Goal: Task Accomplishment & Management: Manage account settings

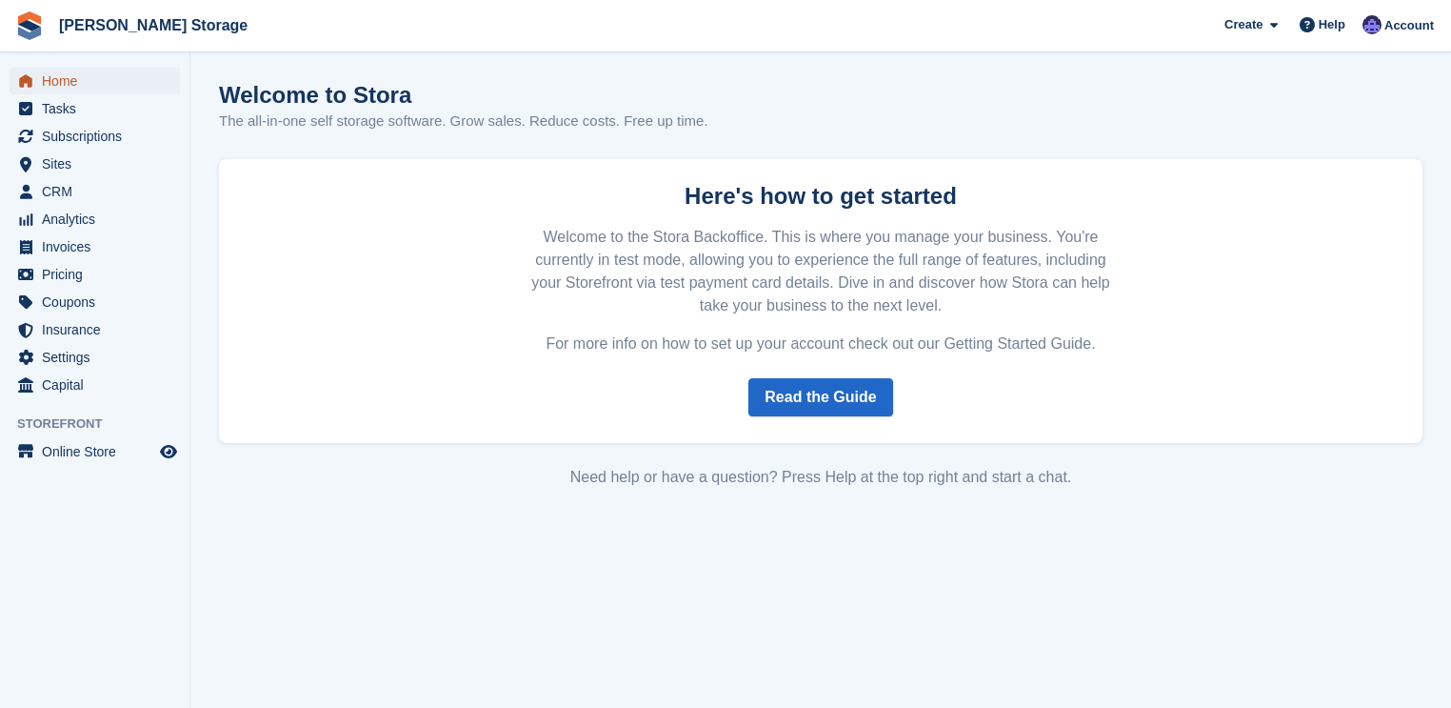
click at [74, 85] on span "Home" at bounding box center [99, 81] width 114 height 27
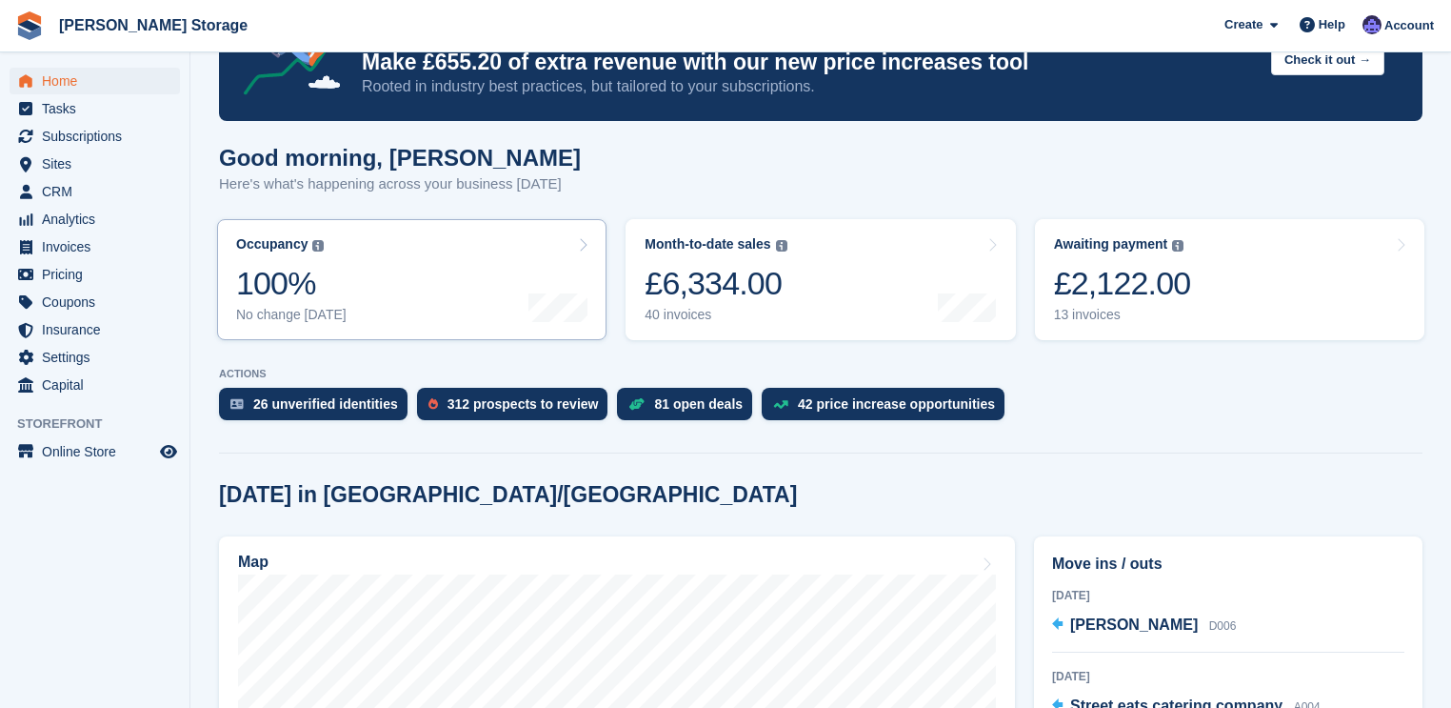
scroll to position [305, 0]
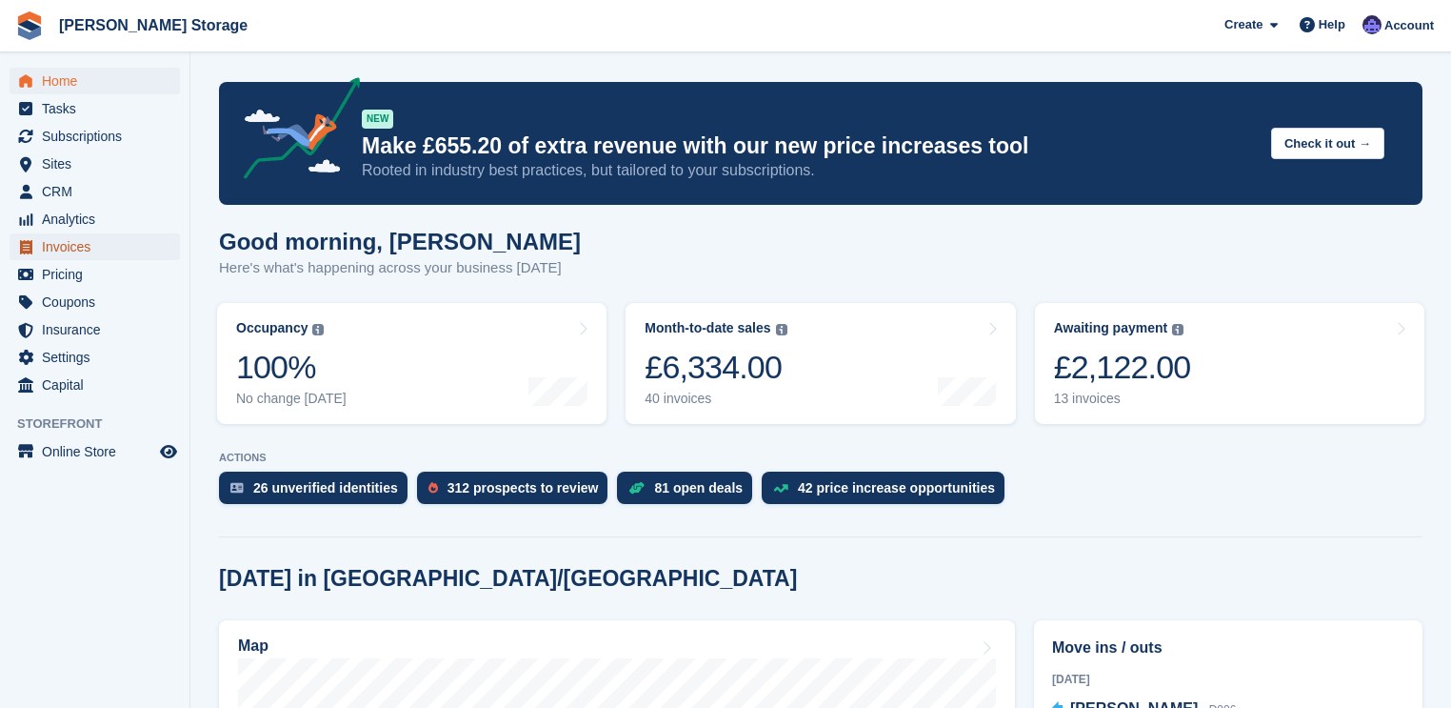
click at [72, 249] on span "Invoices" at bounding box center [99, 246] width 114 height 27
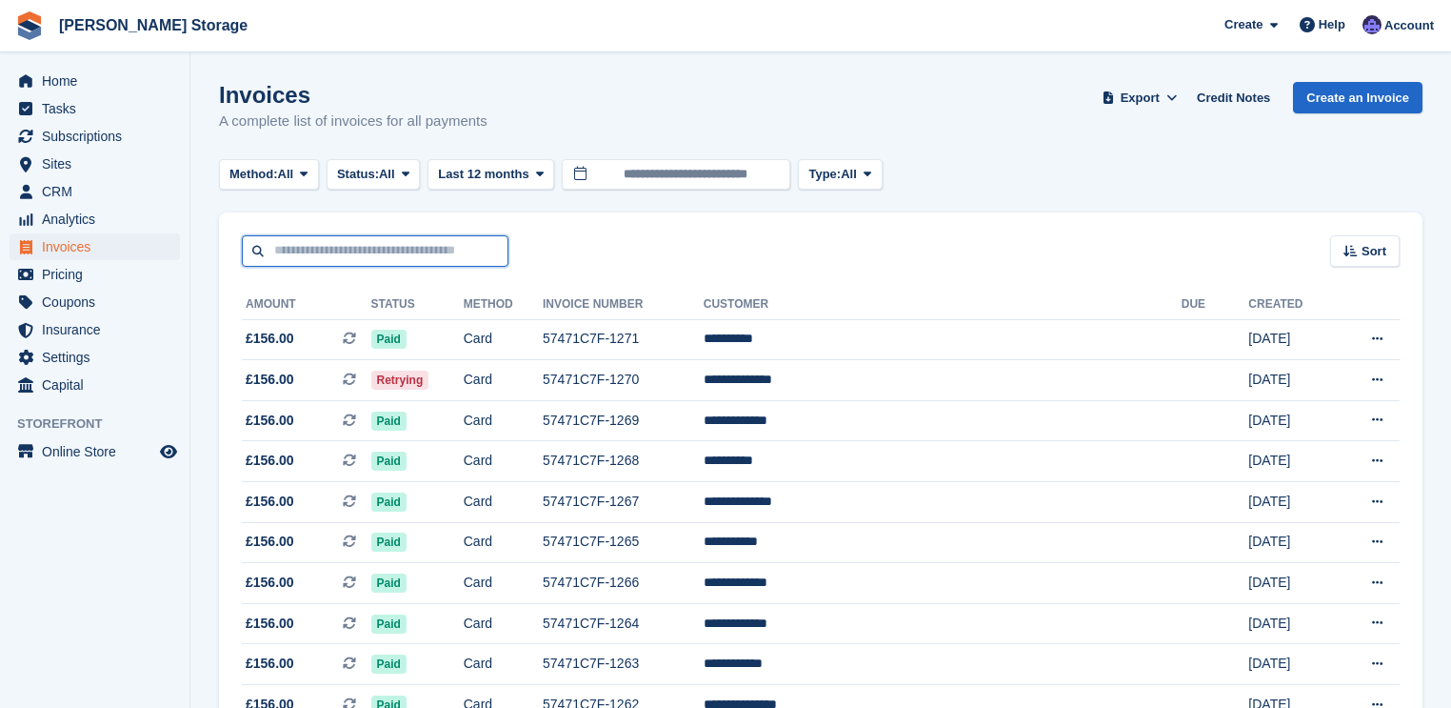
click at [330, 249] on input "text" at bounding box center [375, 250] width 267 height 31
type input "******"
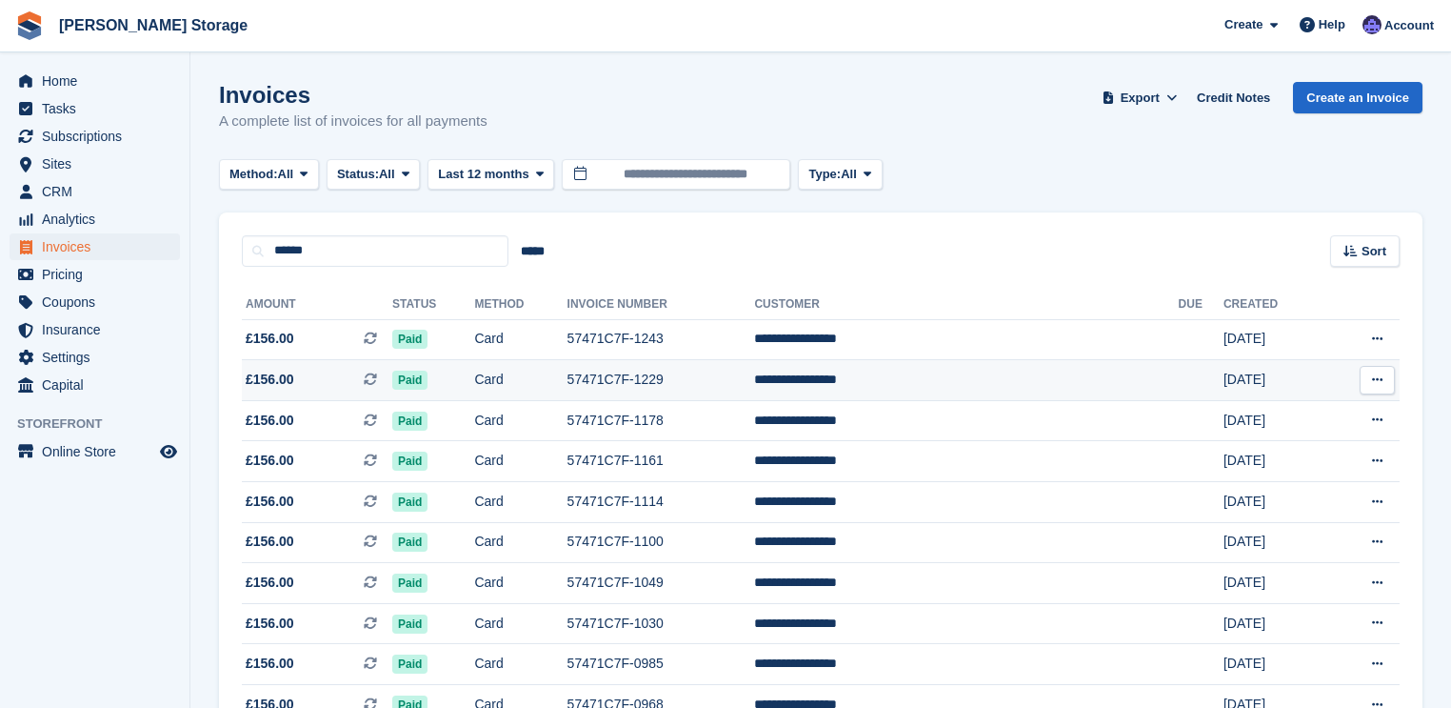
click at [1379, 380] on icon at bounding box center [1377, 379] width 10 height 12
click at [1297, 443] on p "View on Stripe" at bounding box center [1304, 444] width 166 height 30
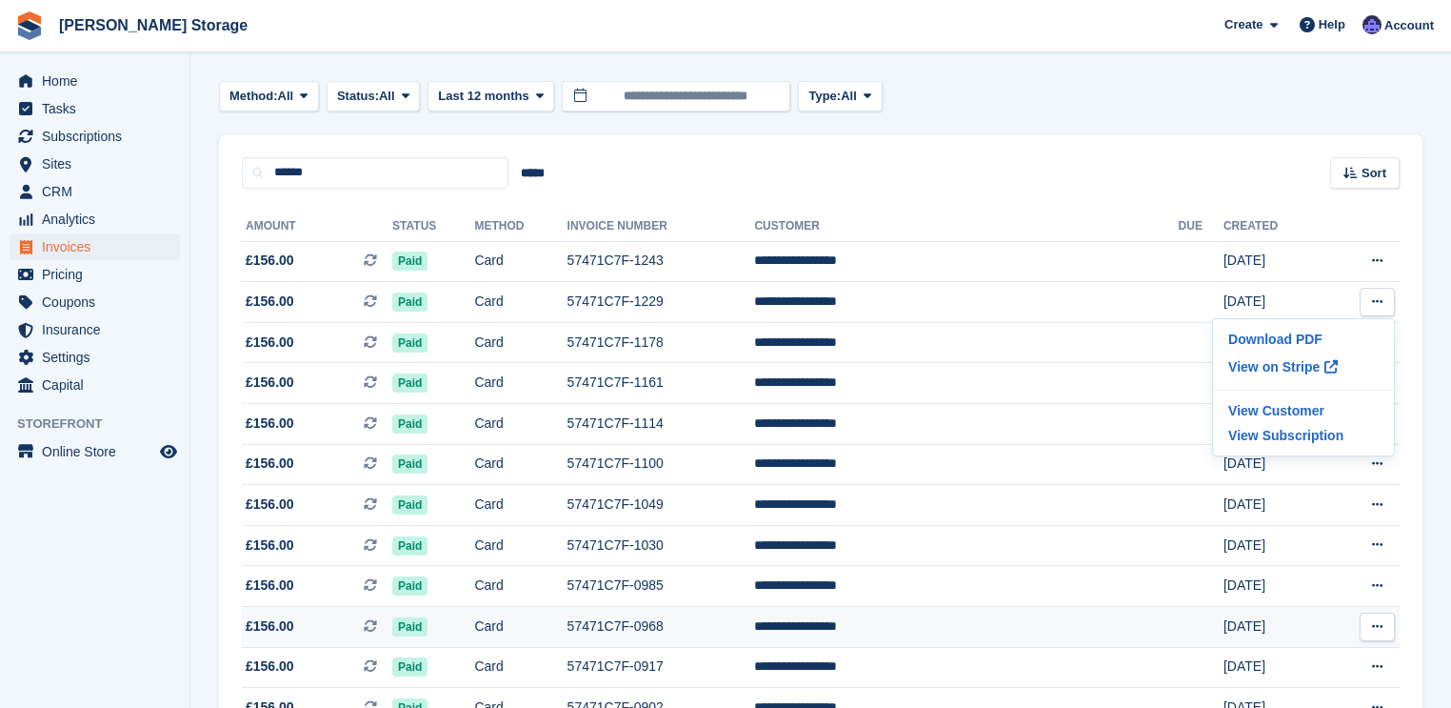
scroll to position [74, 0]
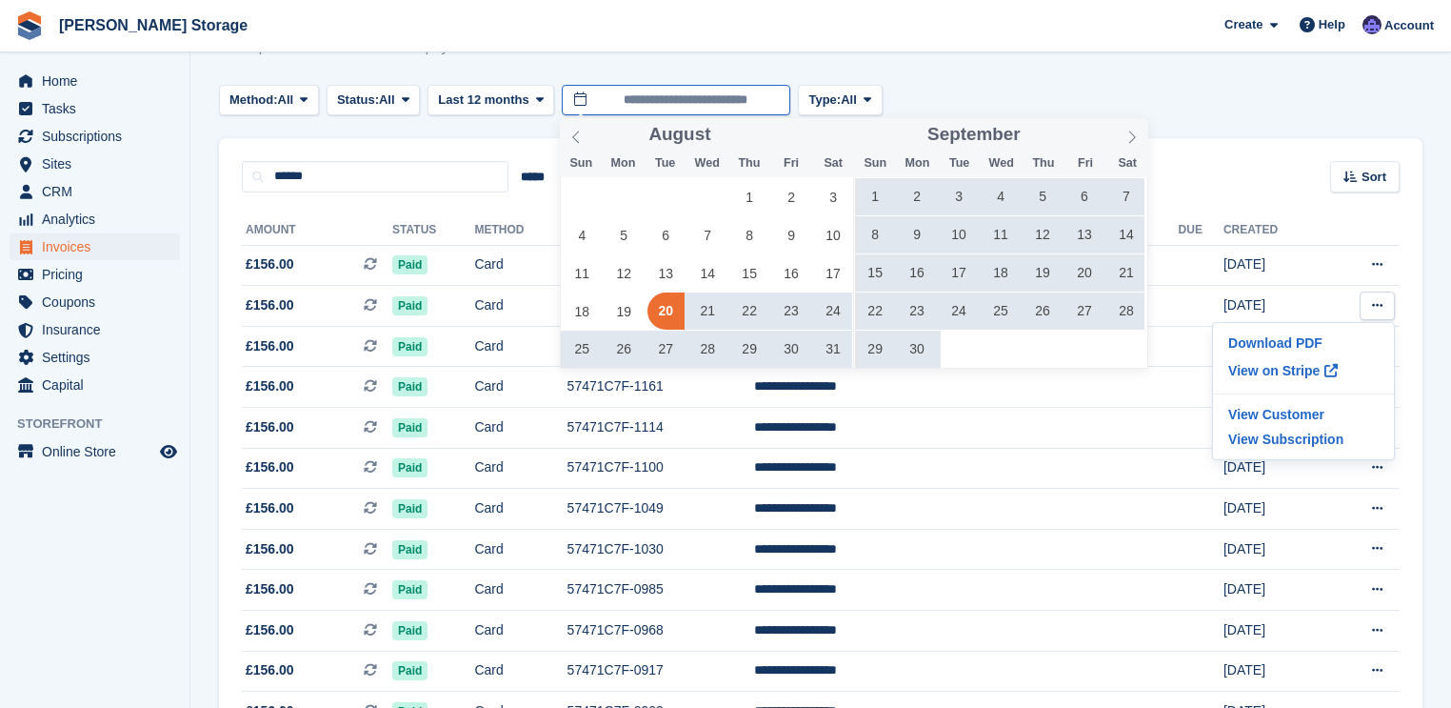
click at [578, 95] on input "**********" at bounding box center [676, 100] width 229 height 31
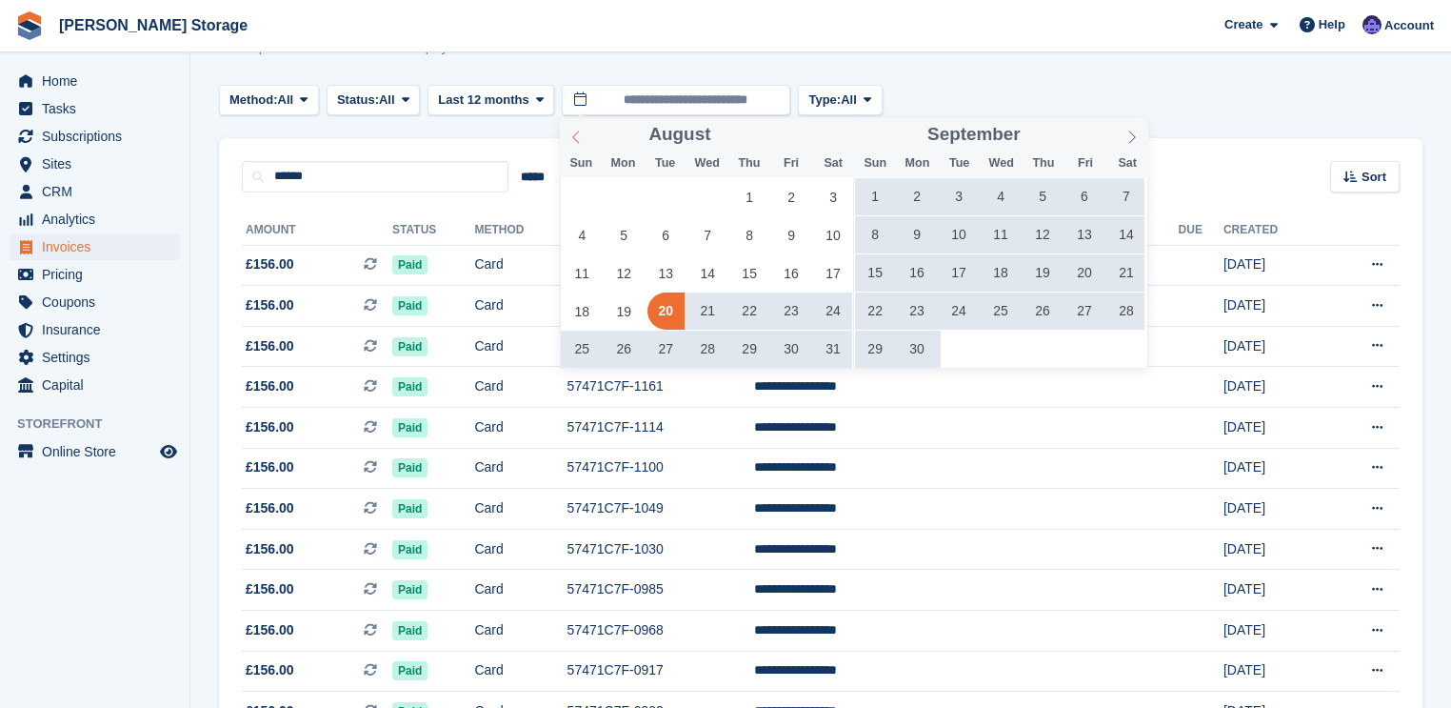
click at [579, 138] on icon at bounding box center [575, 136] width 13 height 13
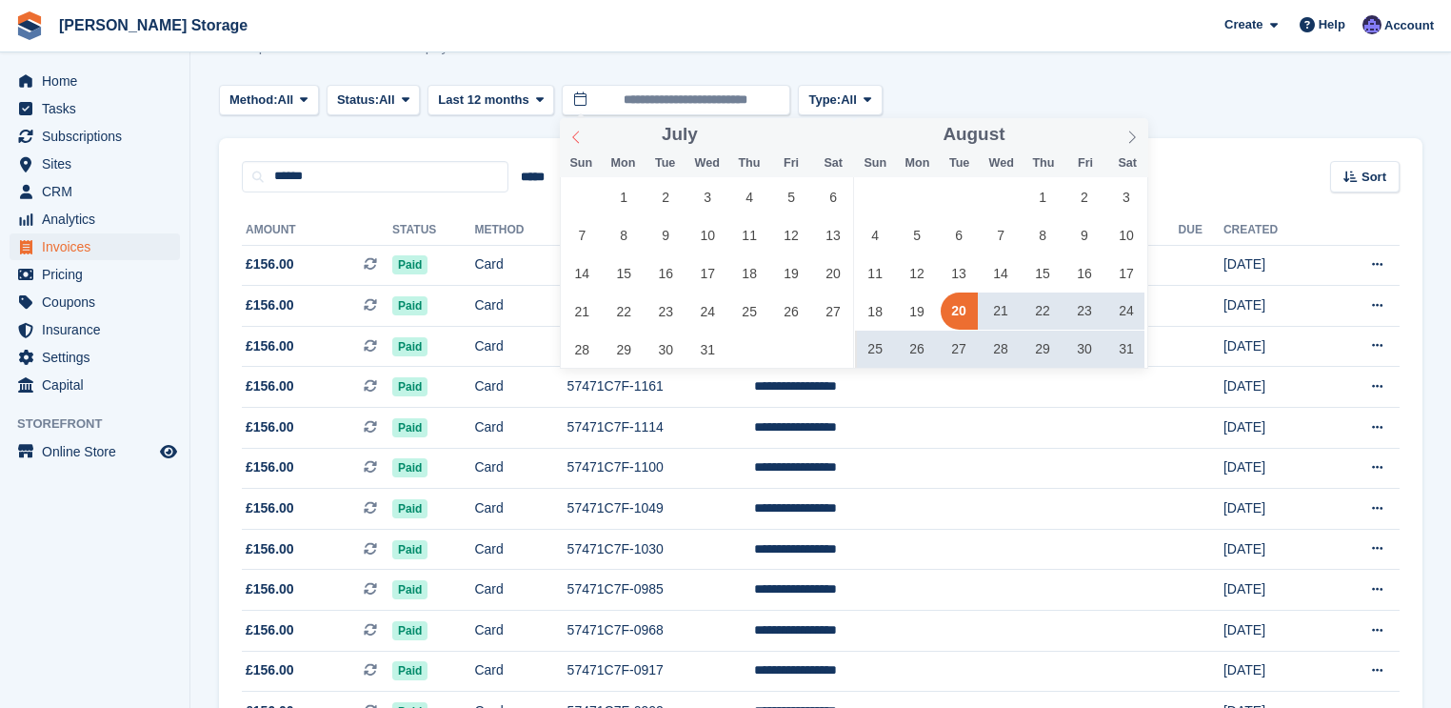
click at [579, 138] on icon at bounding box center [575, 136] width 13 height 13
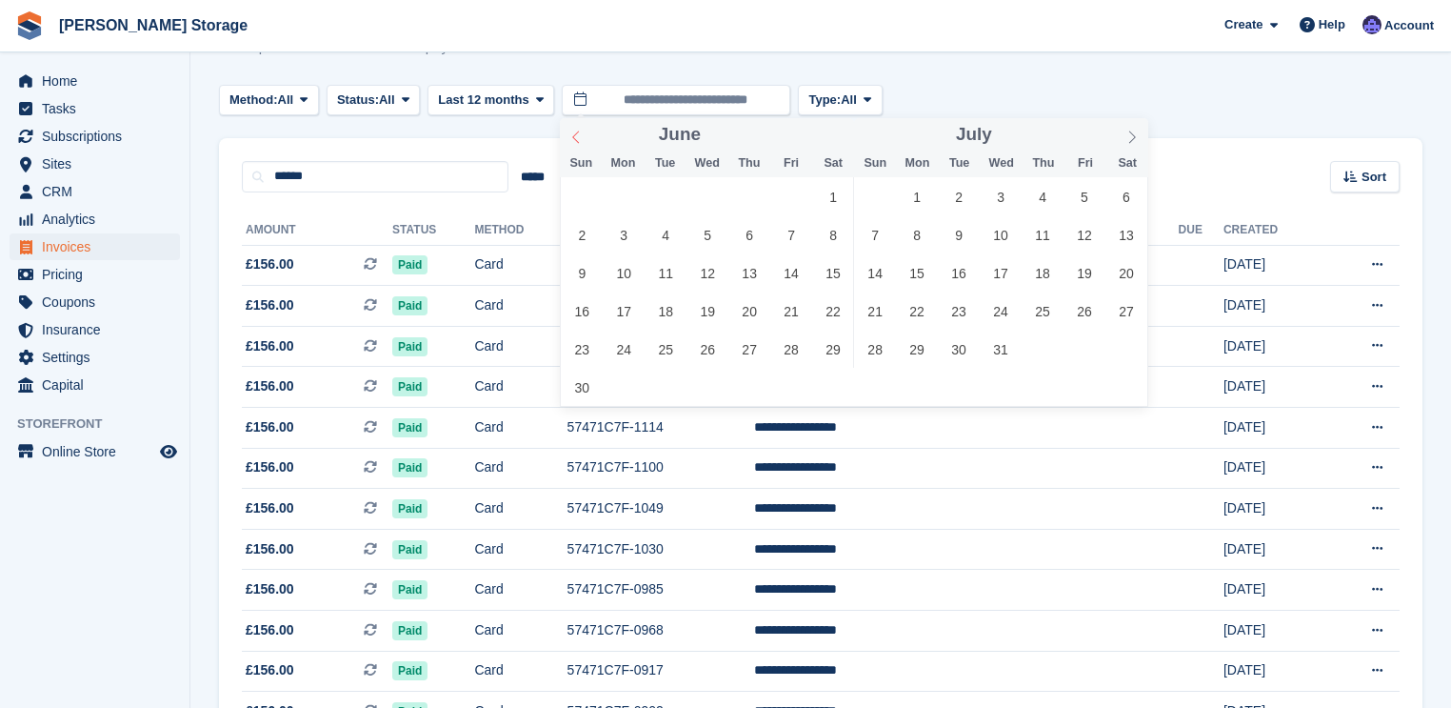
click at [579, 138] on icon at bounding box center [575, 136] width 13 height 13
click at [628, 190] on span "1" at bounding box center [624, 196] width 37 height 37
type input "**********"
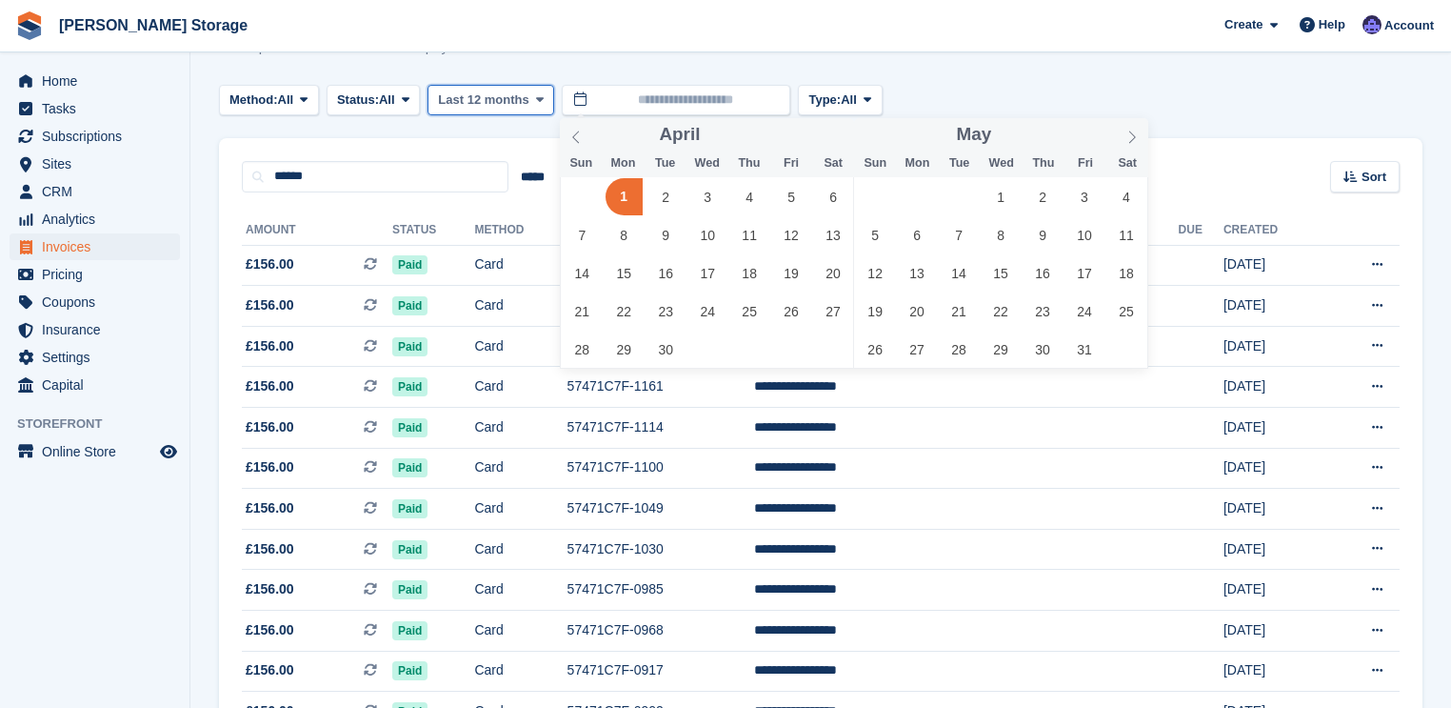
click at [545, 101] on span at bounding box center [539, 99] width 15 height 15
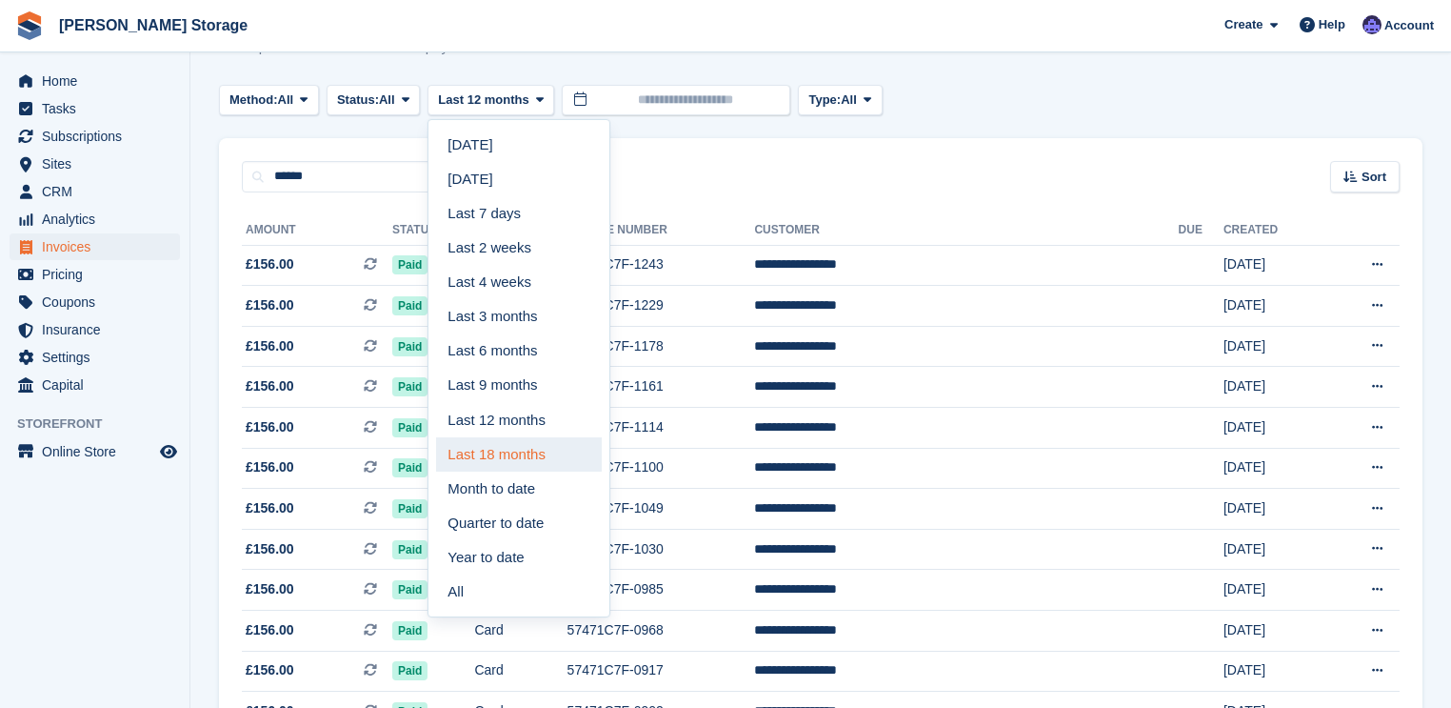
click at [488, 454] on link "Last 18 months" at bounding box center [519, 454] width 166 height 34
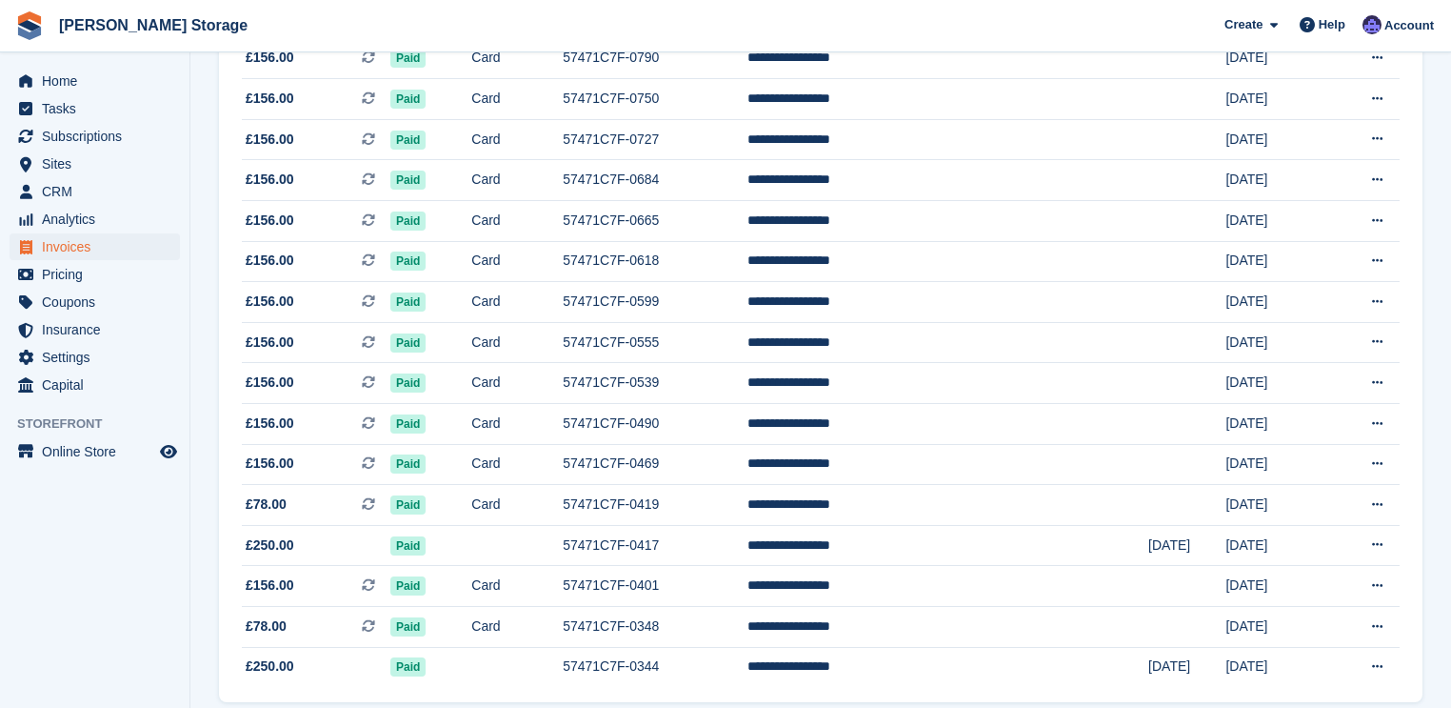
scroll to position [969, 0]
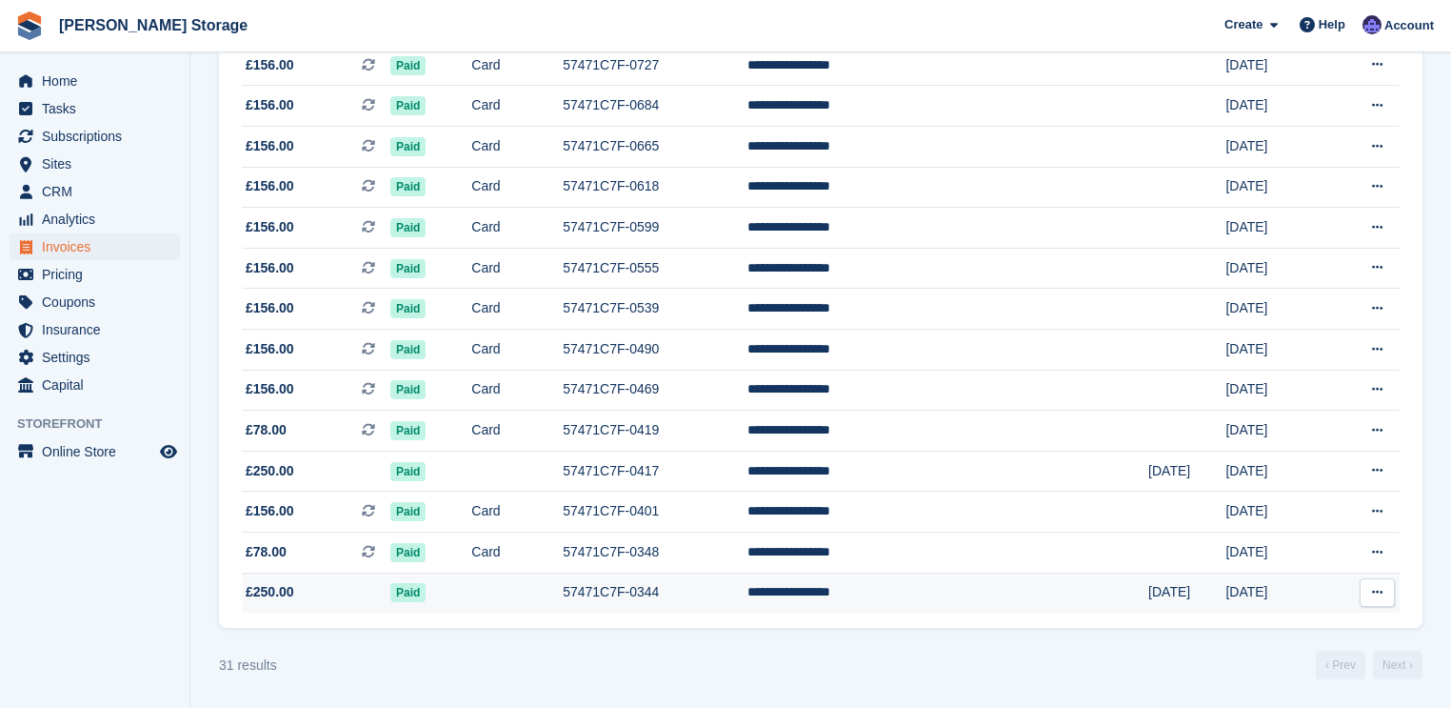
click at [1368, 595] on button at bounding box center [1377, 592] width 35 height 29
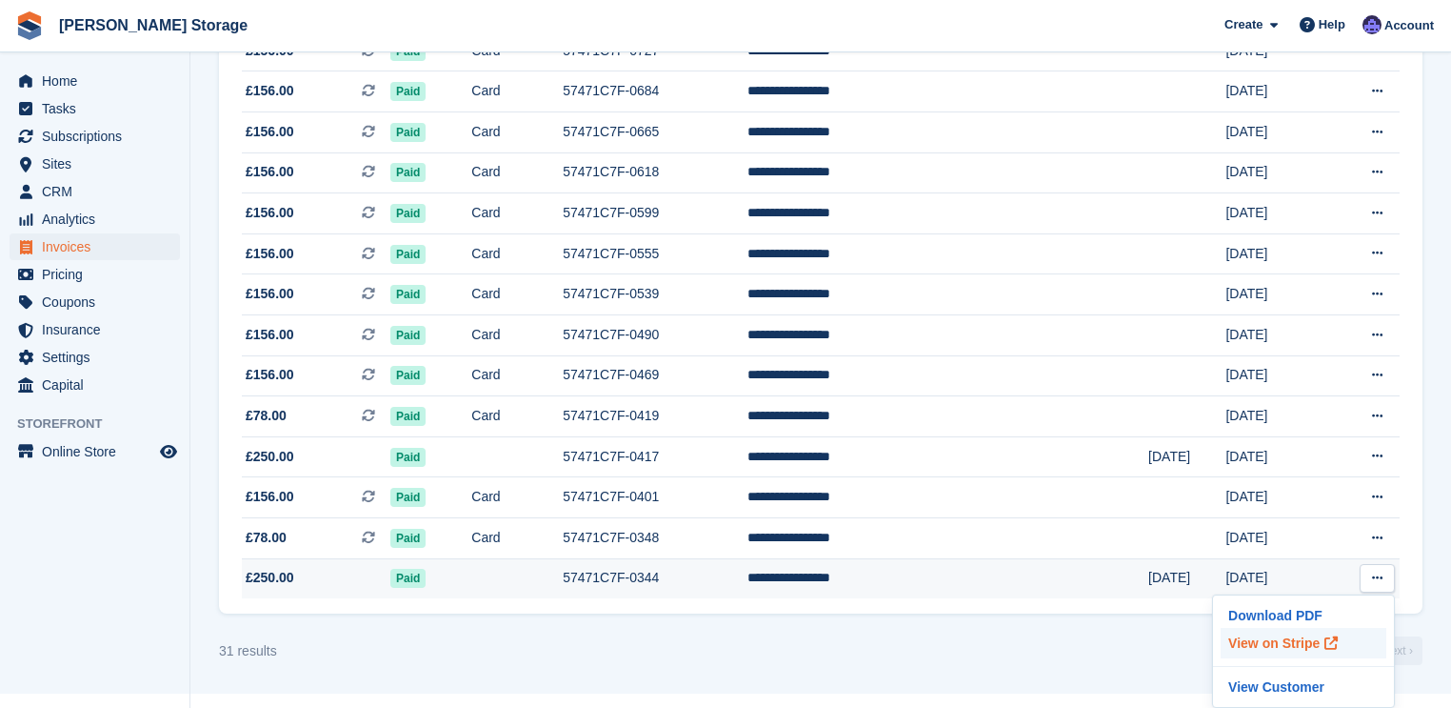
scroll to position [983, 0]
click at [1251, 642] on p "View on Stripe" at bounding box center [1304, 643] width 166 height 30
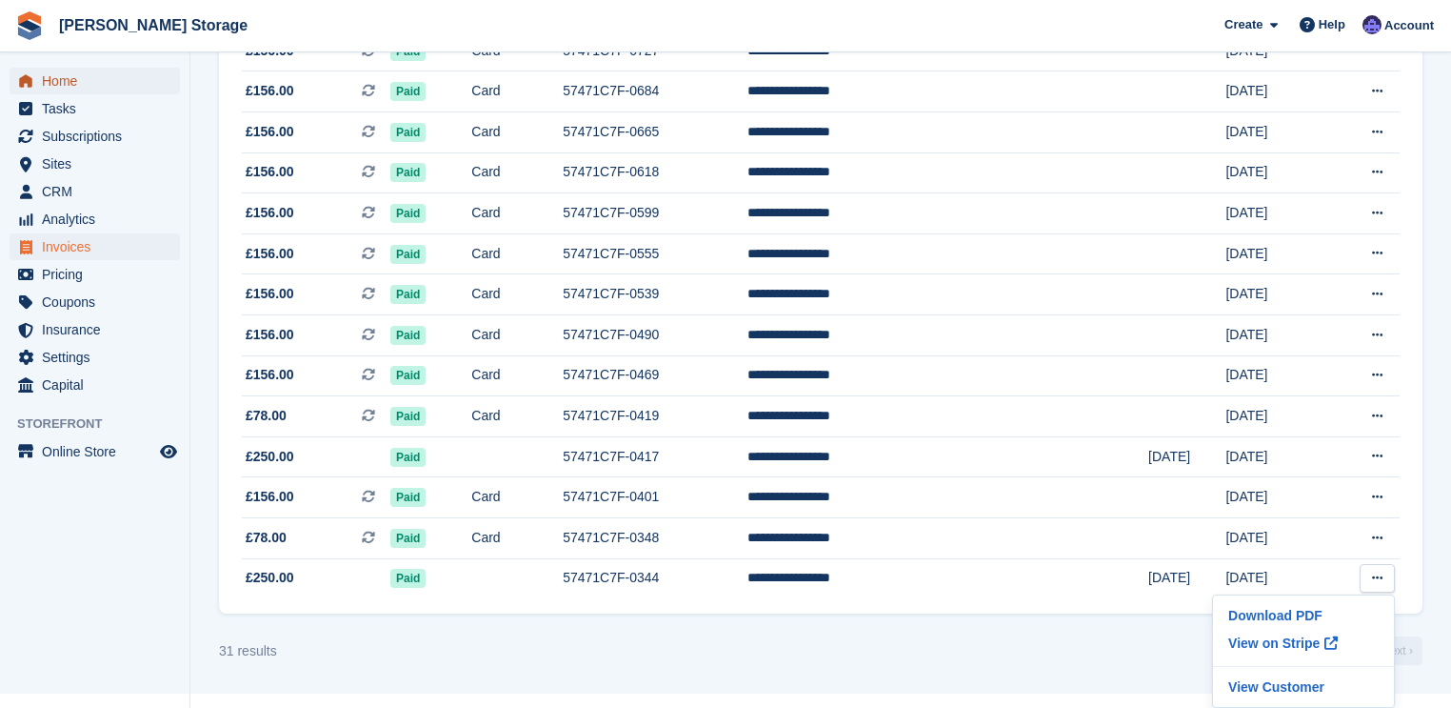
click at [91, 77] on span "Home" at bounding box center [99, 81] width 114 height 27
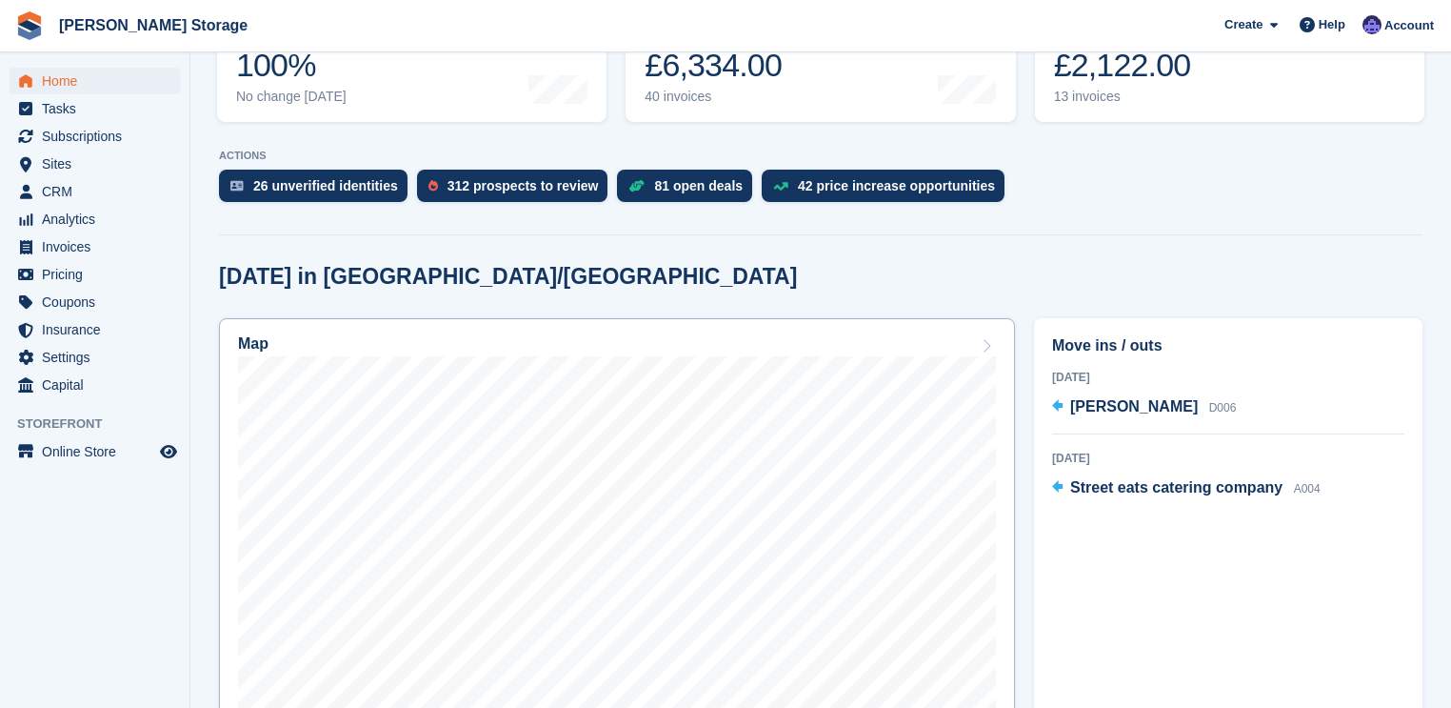
scroll to position [305, 0]
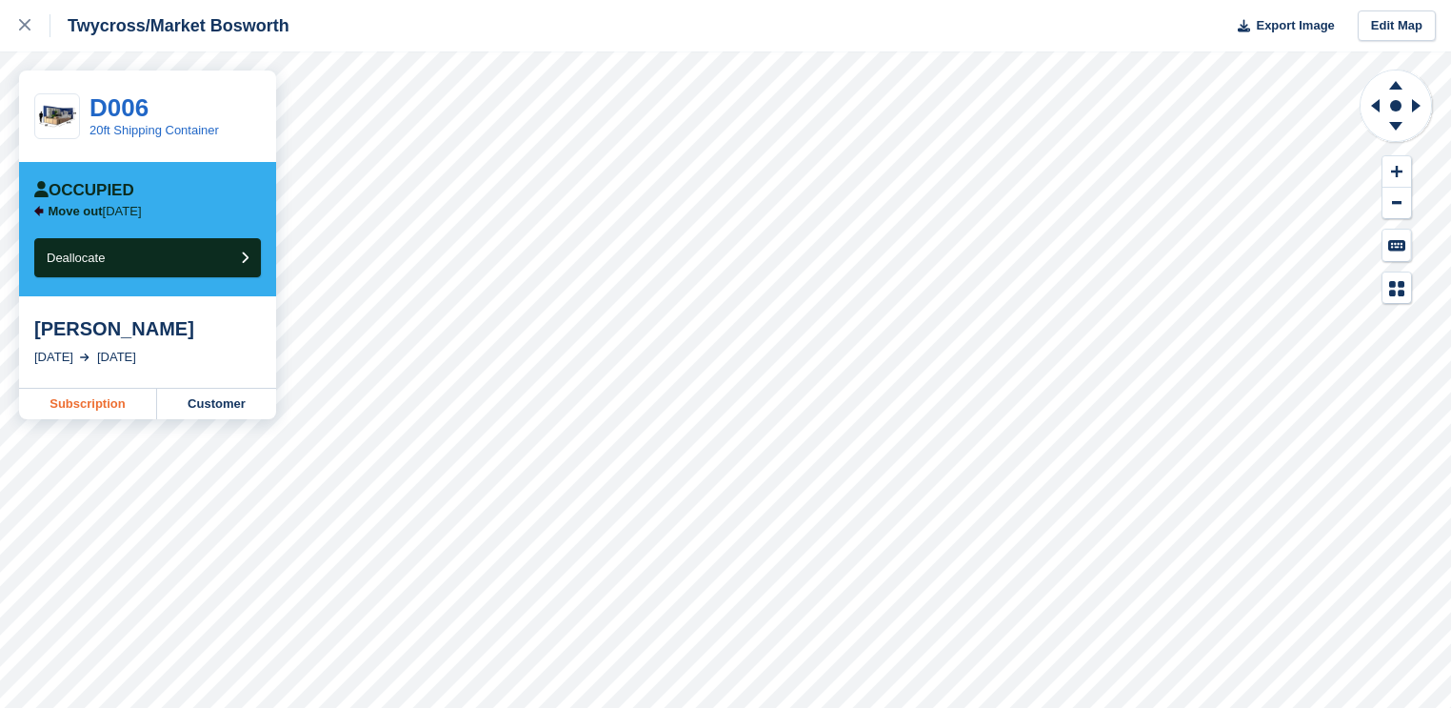
click at [121, 409] on link "Subscription" at bounding box center [88, 404] width 138 height 30
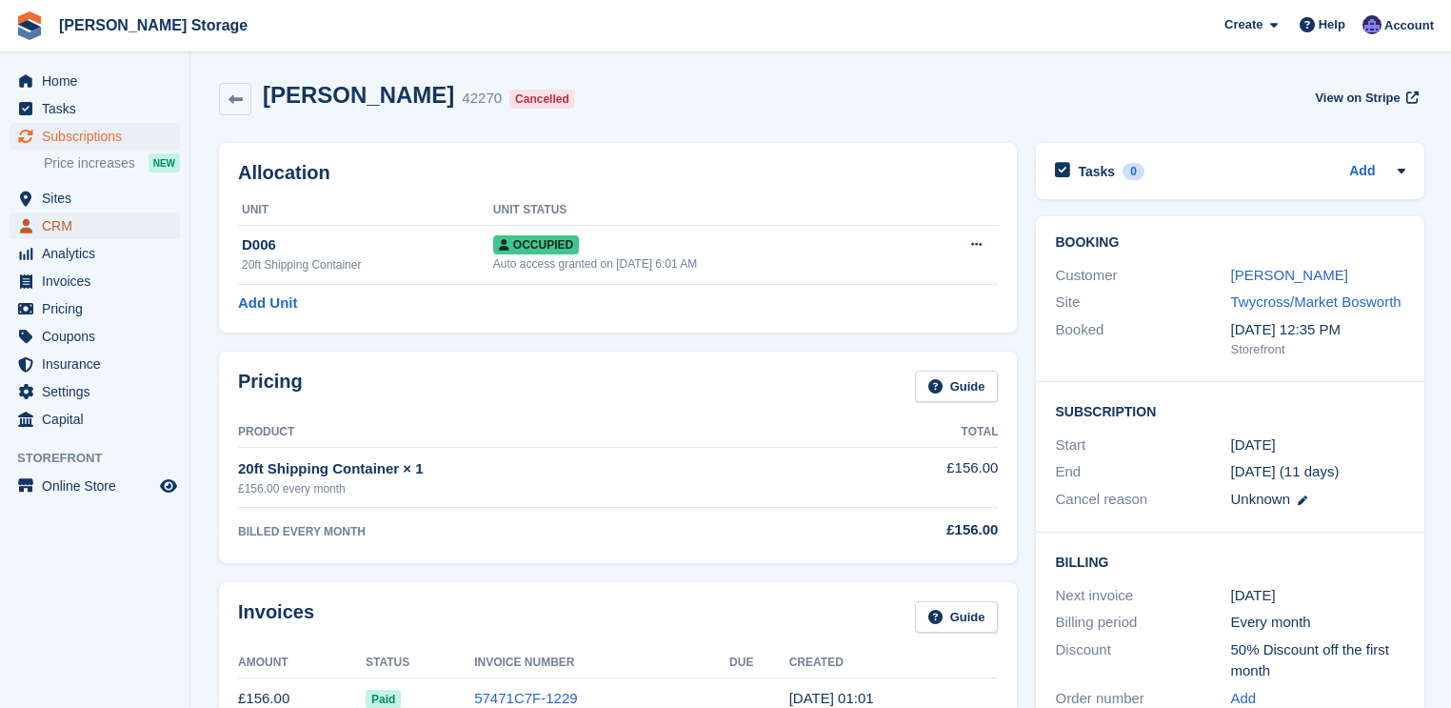
click at [54, 224] on span "CRM" at bounding box center [99, 225] width 114 height 27
